Goal: Find specific page/section: Find specific page/section

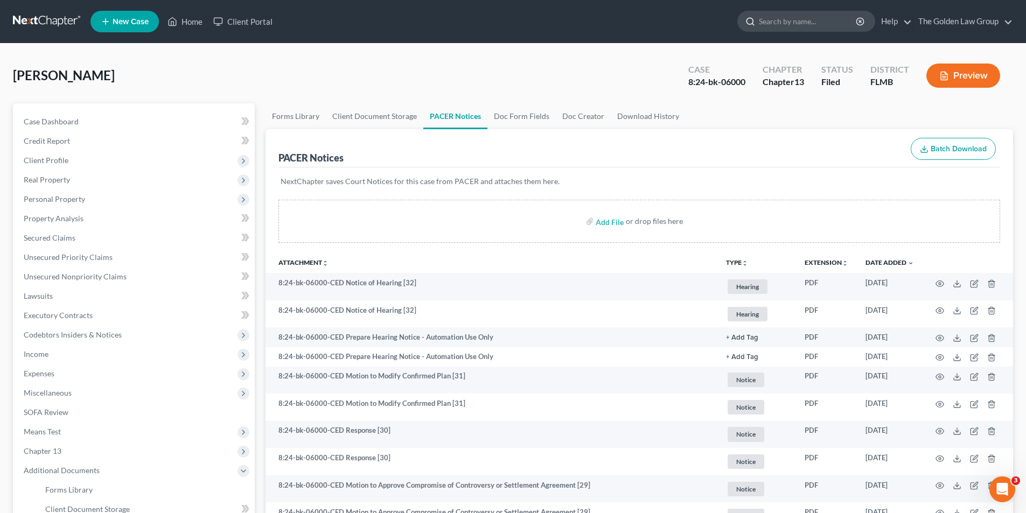
click at [799, 17] on input "search" at bounding box center [808, 21] width 99 height 20
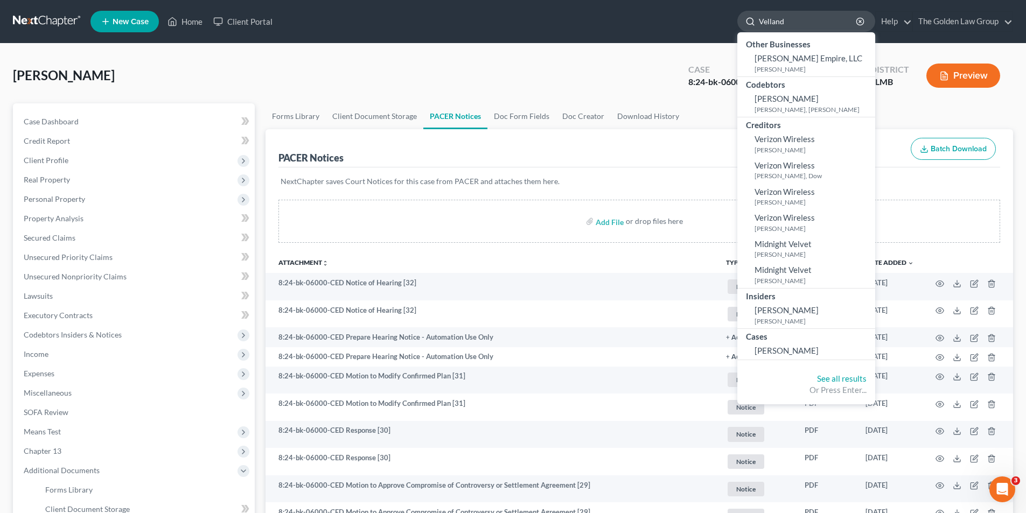
click at [790, 18] on input "Velland" at bounding box center [808, 21] width 99 height 20
type input "V"
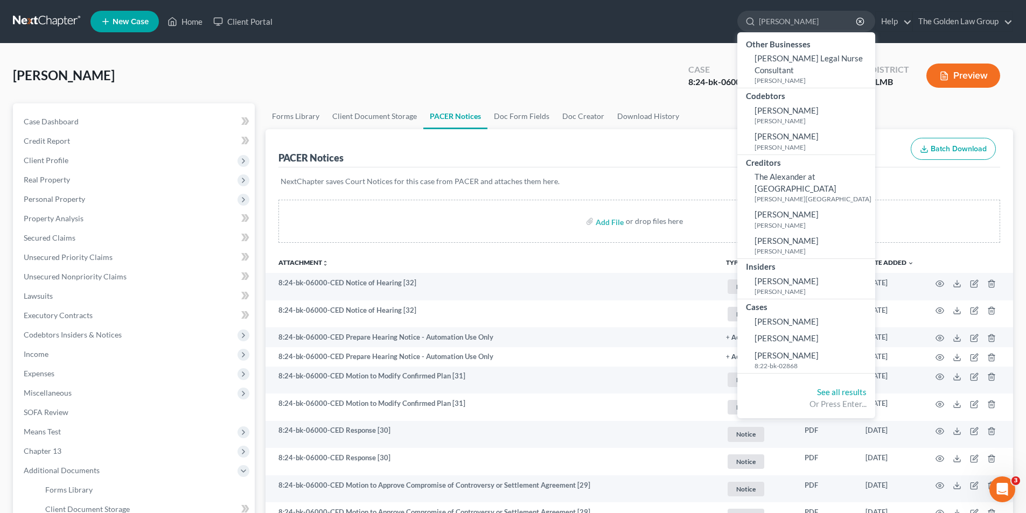
type input "[PERSON_NAME]"
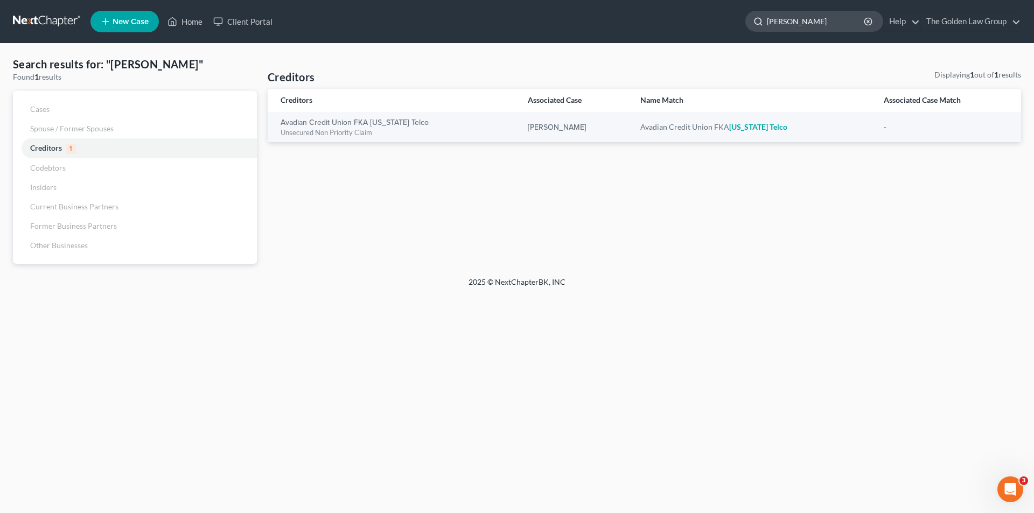
click at [799, 21] on input "[PERSON_NAME]" at bounding box center [816, 21] width 99 height 20
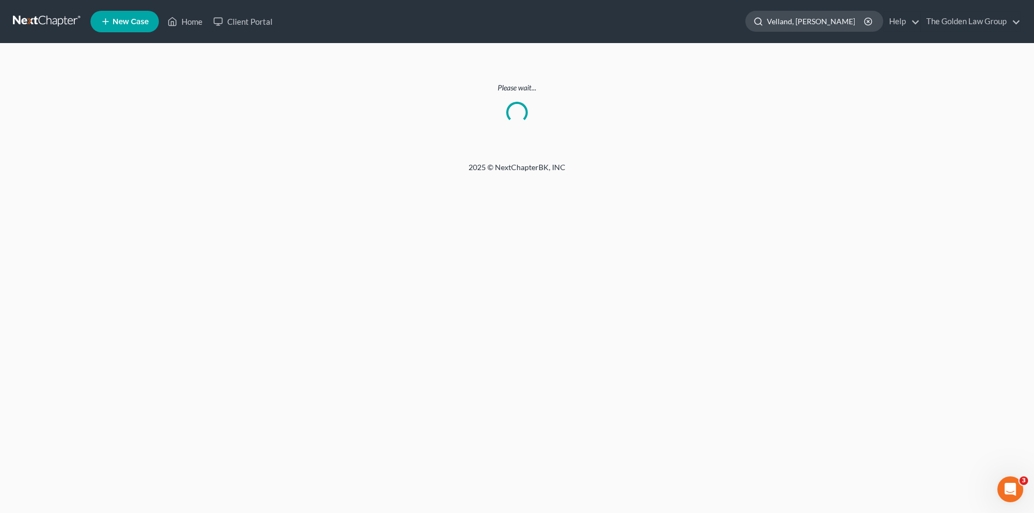
click at [826, 20] on input "Velland, [PERSON_NAME]" at bounding box center [816, 21] width 99 height 20
drag, startPoint x: 807, startPoint y: 22, endPoint x: 778, endPoint y: 23, distance: 29.1
click at [778, 23] on input "Velland, [PERSON_NAME]" at bounding box center [816, 21] width 99 height 20
click at [851, 16] on input "[PERSON_NAME]" at bounding box center [816, 21] width 99 height 20
click at [794, 20] on input "[PERSON_NAME]" at bounding box center [816, 21] width 99 height 20
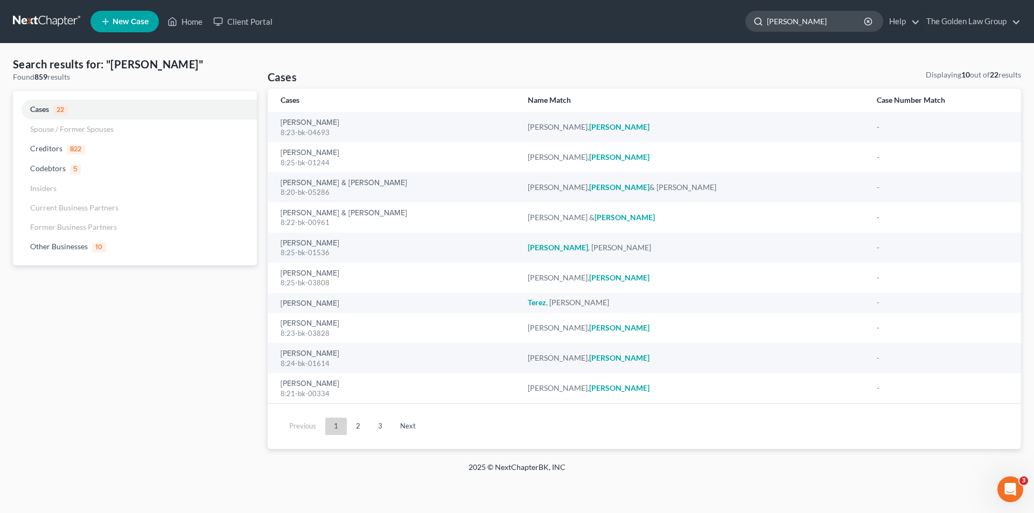
click at [812, 18] on input "[PERSON_NAME]" at bounding box center [816, 21] width 99 height 20
type input "T"
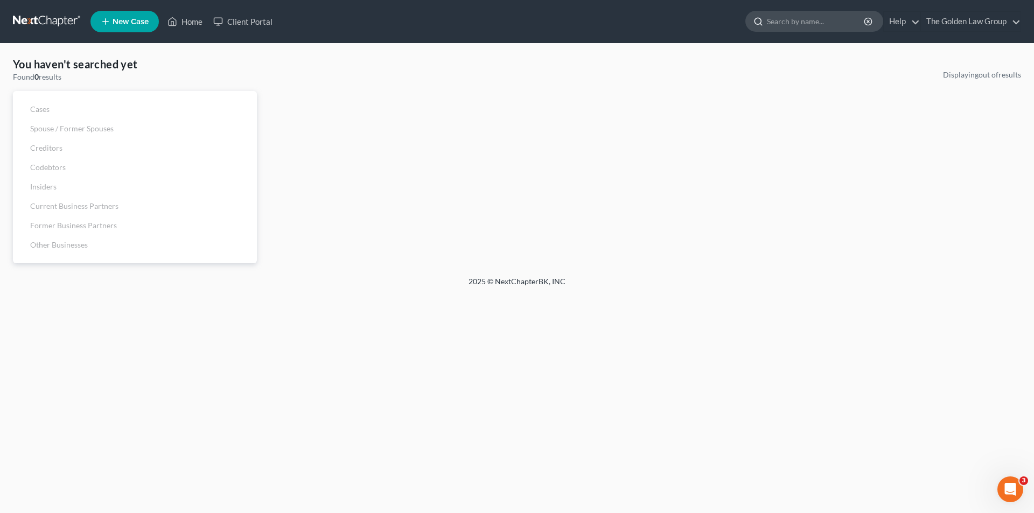
click at [802, 22] on input "search" at bounding box center [816, 21] width 99 height 20
click at [810, 21] on input "search" at bounding box center [816, 21] width 99 height 20
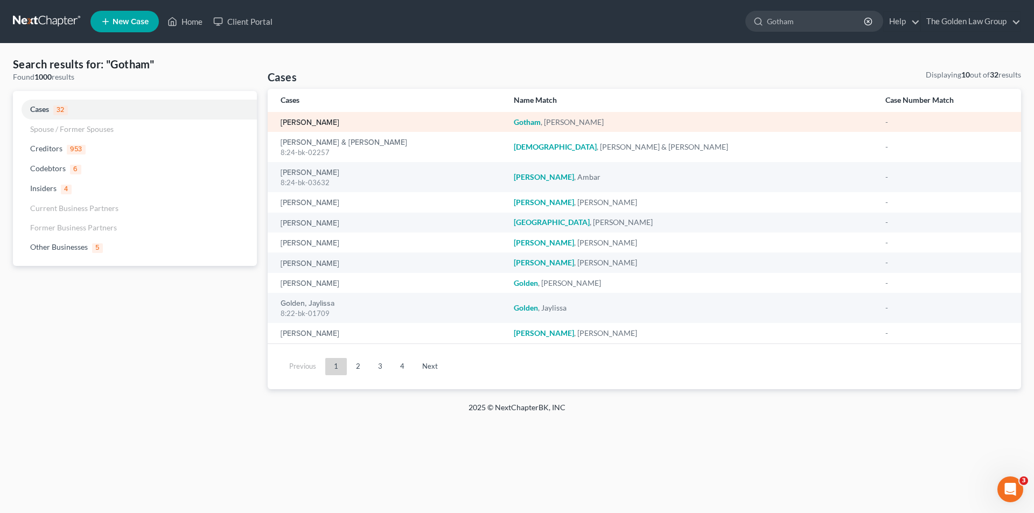
type input "Gotham"
click at [300, 121] on link "[PERSON_NAME]" at bounding box center [310, 123] width 59 height 8
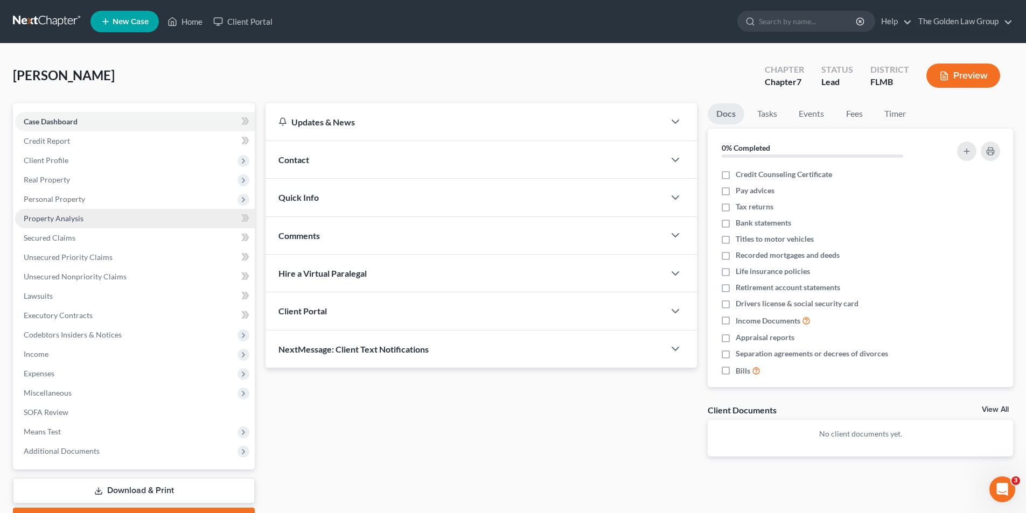
click at [66, 215] on span "Property Analysis" at bounding box center [54, 218] width 60 height 9
